Goal: Transaction & Acquisition: Purchase product/service

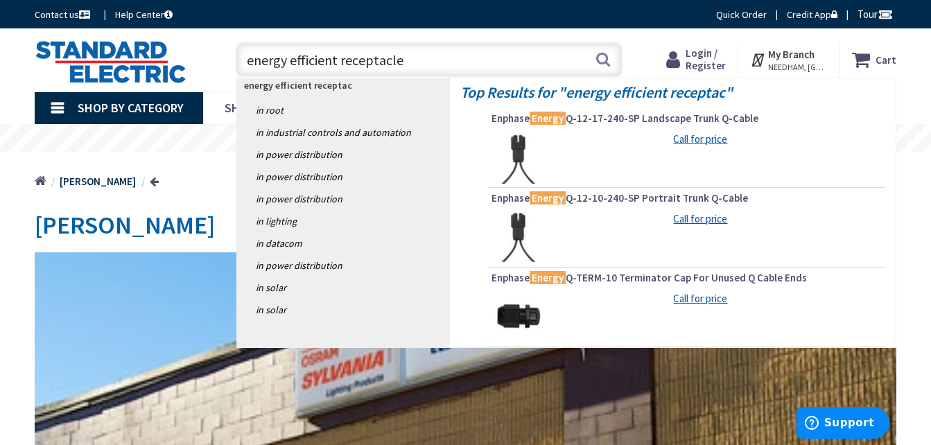
type input "energy efficient receptacles"
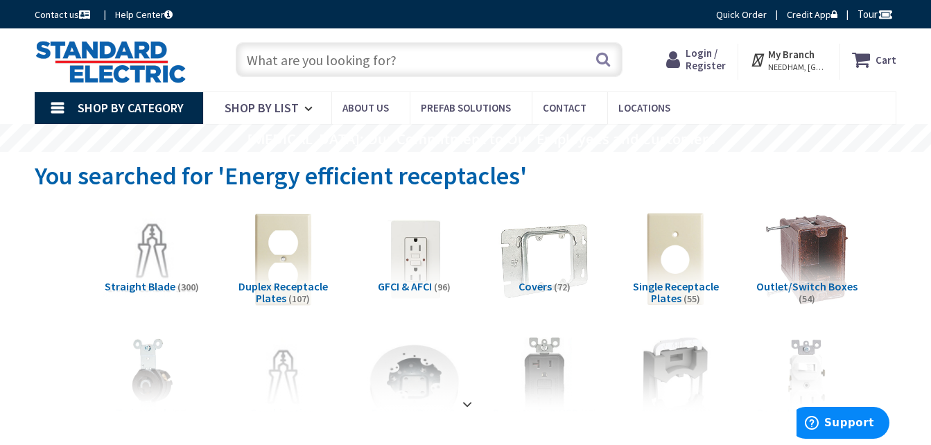
click at [492, 55] on input "text" at bounding box center [429, 59] width 387 height 35
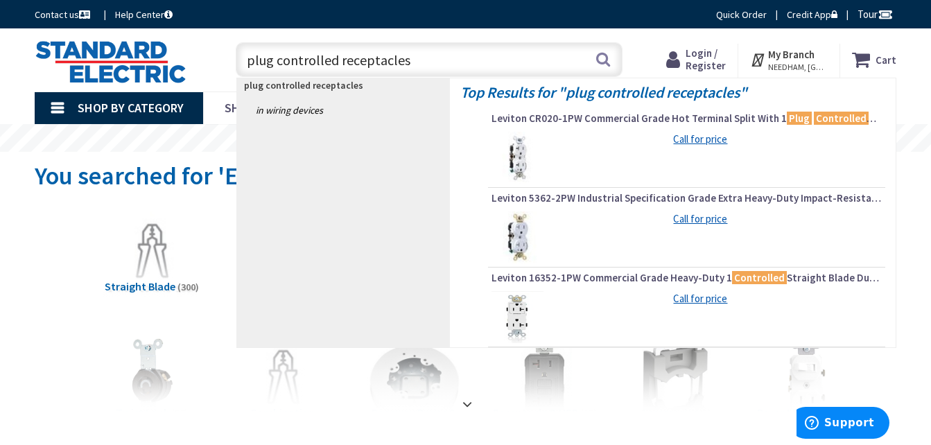
type input "plug controlled receptacles"
click at [519, 148] on img at bounding box center [518, 158] width 52 height 52
